Goal: Task Accomplishment & Management: Use online tool/utility

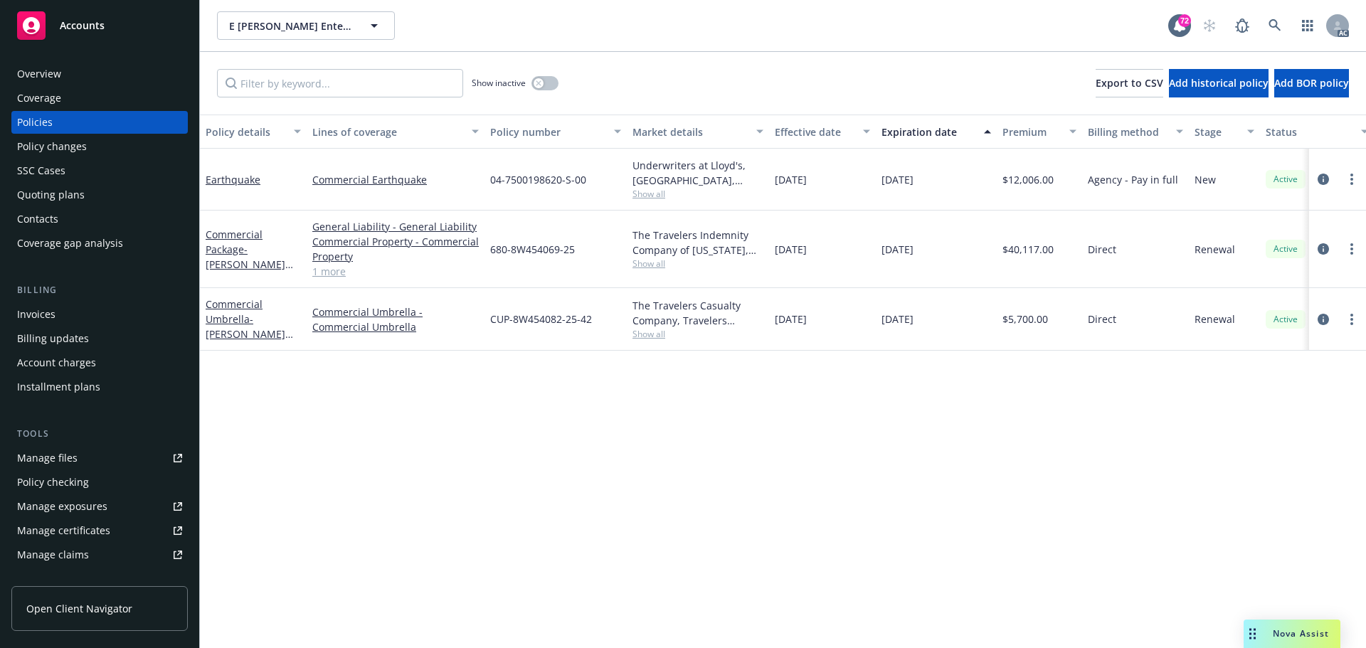
click at [38, 72] on div "Overview" at bounding box center [39, 74] width 44 height 23
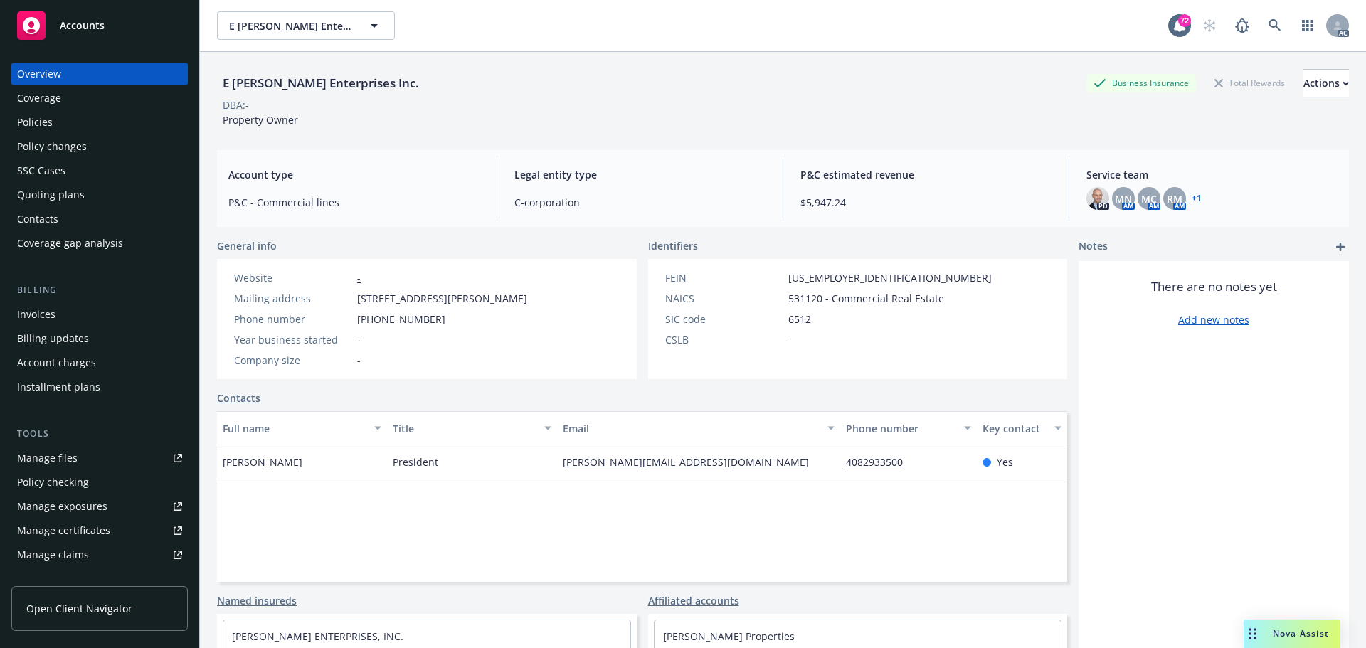
click at [639, 532] on div "Full name Title Email Phone number Key contact Ken Hoffman President ken@ehoffm…" at bounding box center [642, 496] width 850 height 171
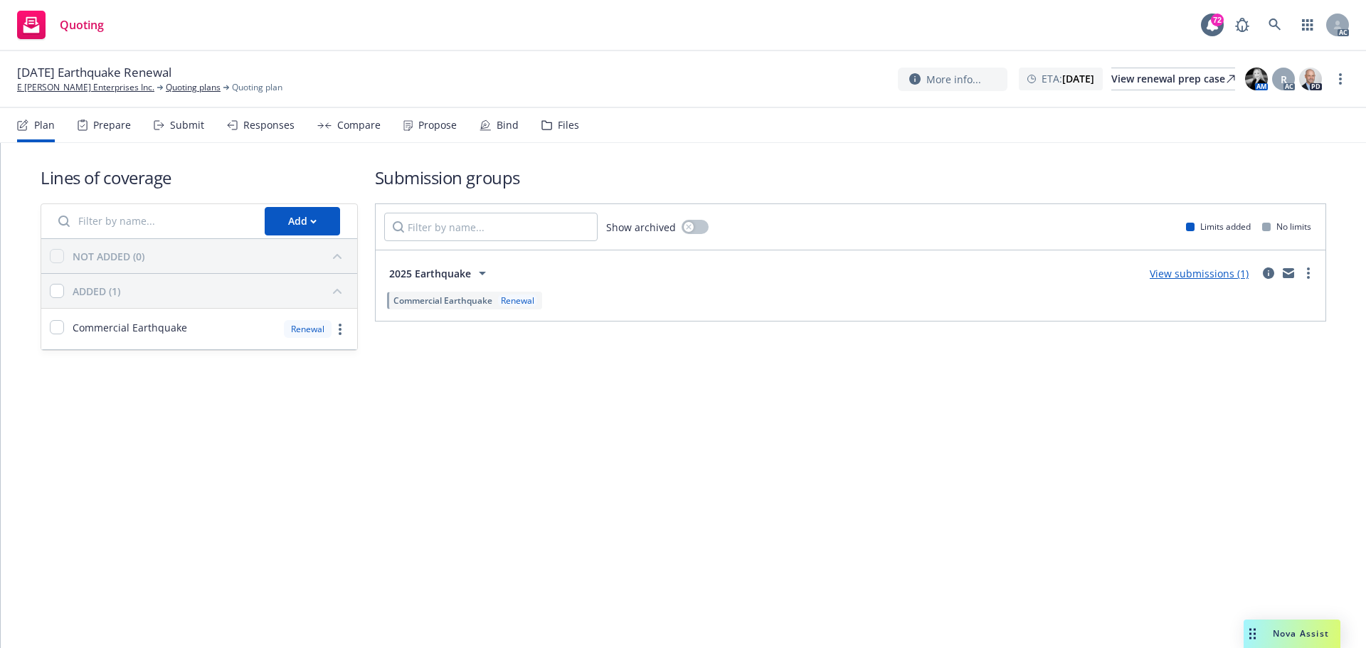
click at [185, 132] on div "Submit" at bounding box center [179, 125] width 51 height 34
